Goal: Task Accomplishment & Management: Manage account settings

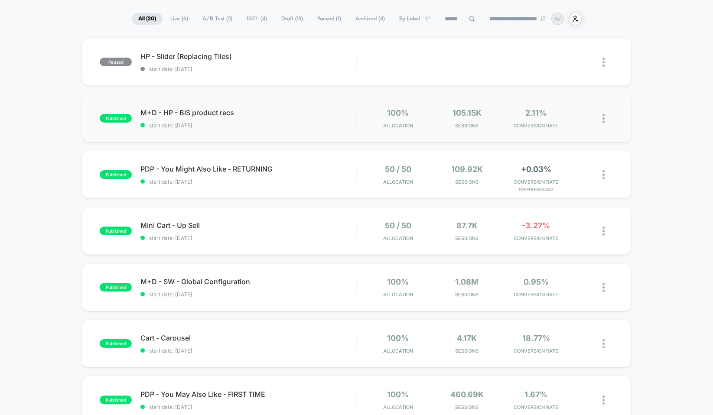
scroll to position [52, 0]
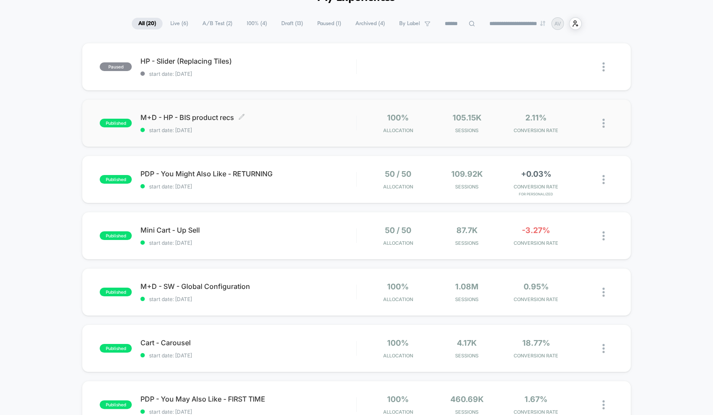
click at [307, 128] on span "start date: [DATE]" at bounding box center [248, 130] width 216 height 7
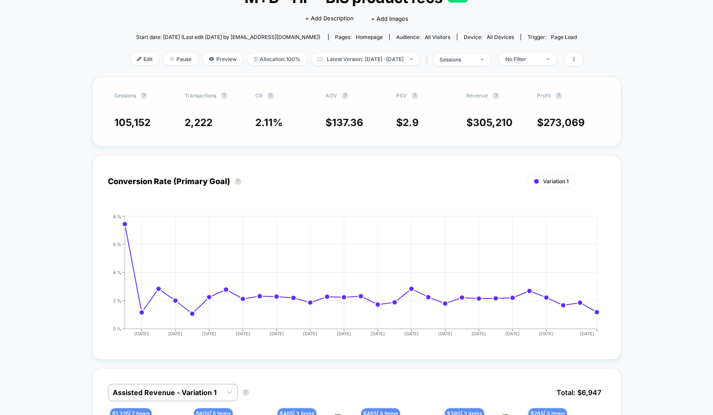
scroll to position [108, 0]
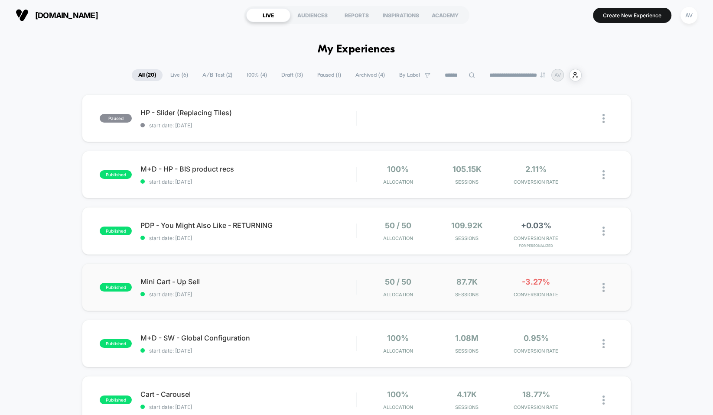
click at [249, 275] on div "published Mini Cart - Up Sell start date: [DATE] 50 / 50 Allocation 87.7k Sessi…" at bounding box center [356, 288] width 549 height 48
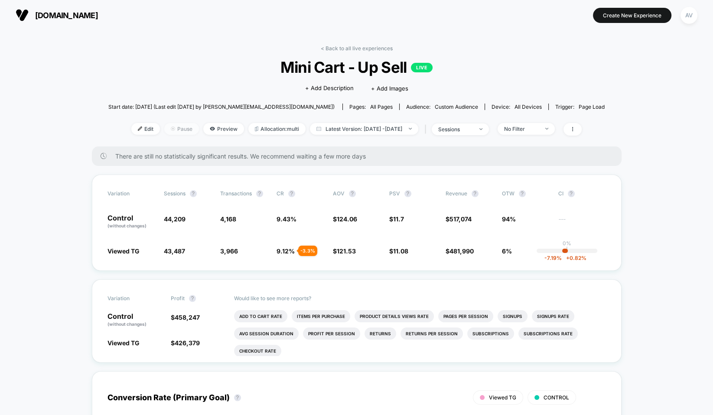
click at [169, 125] on span "Pause" at bounding box center [181, 129] width 35 height 12
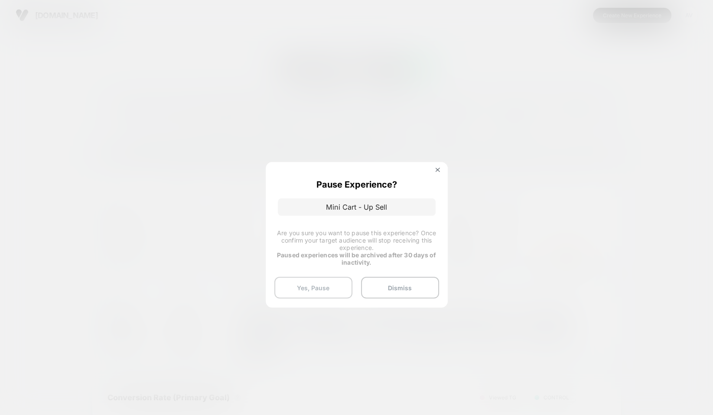
click at [330, 289] on button "Yes, Pause" at bounding box center [313, 288] width 78 height 22
